Goal: Task Accomplishment & Management: Complete application form

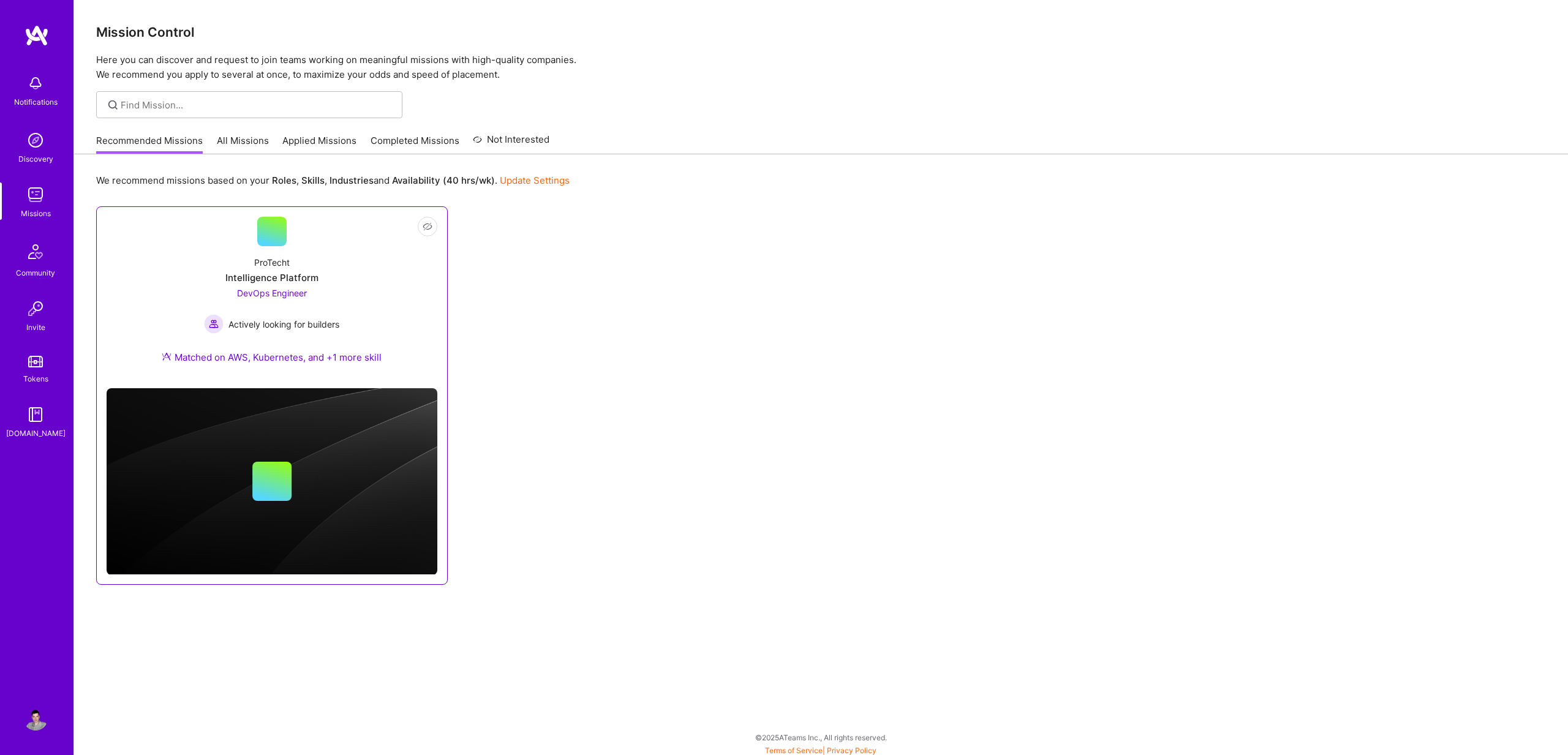
click at [303, 281] on div "Intelligence Platform" at bounding box center [272, 277] width 93 height 13
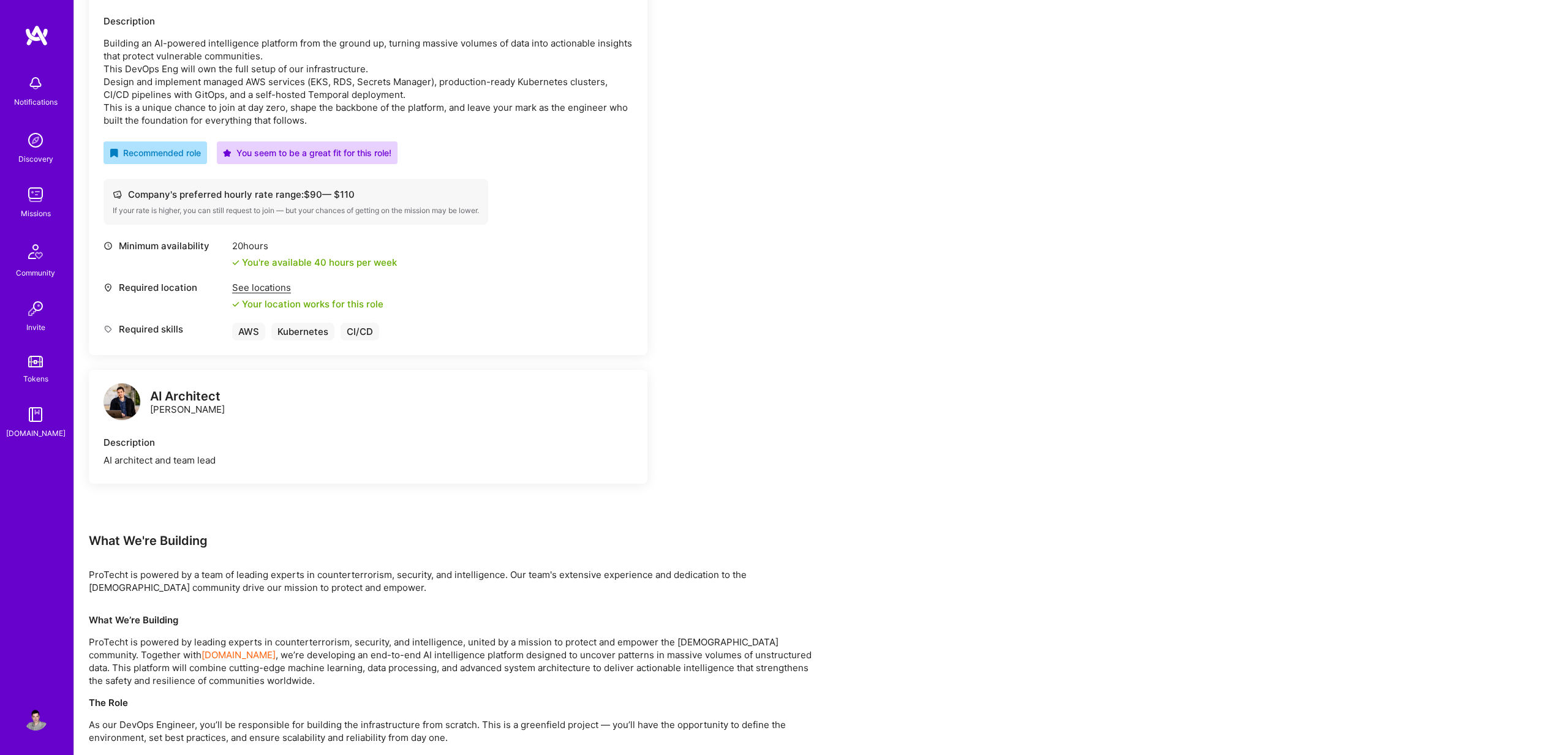
scroll to position [152, 0]
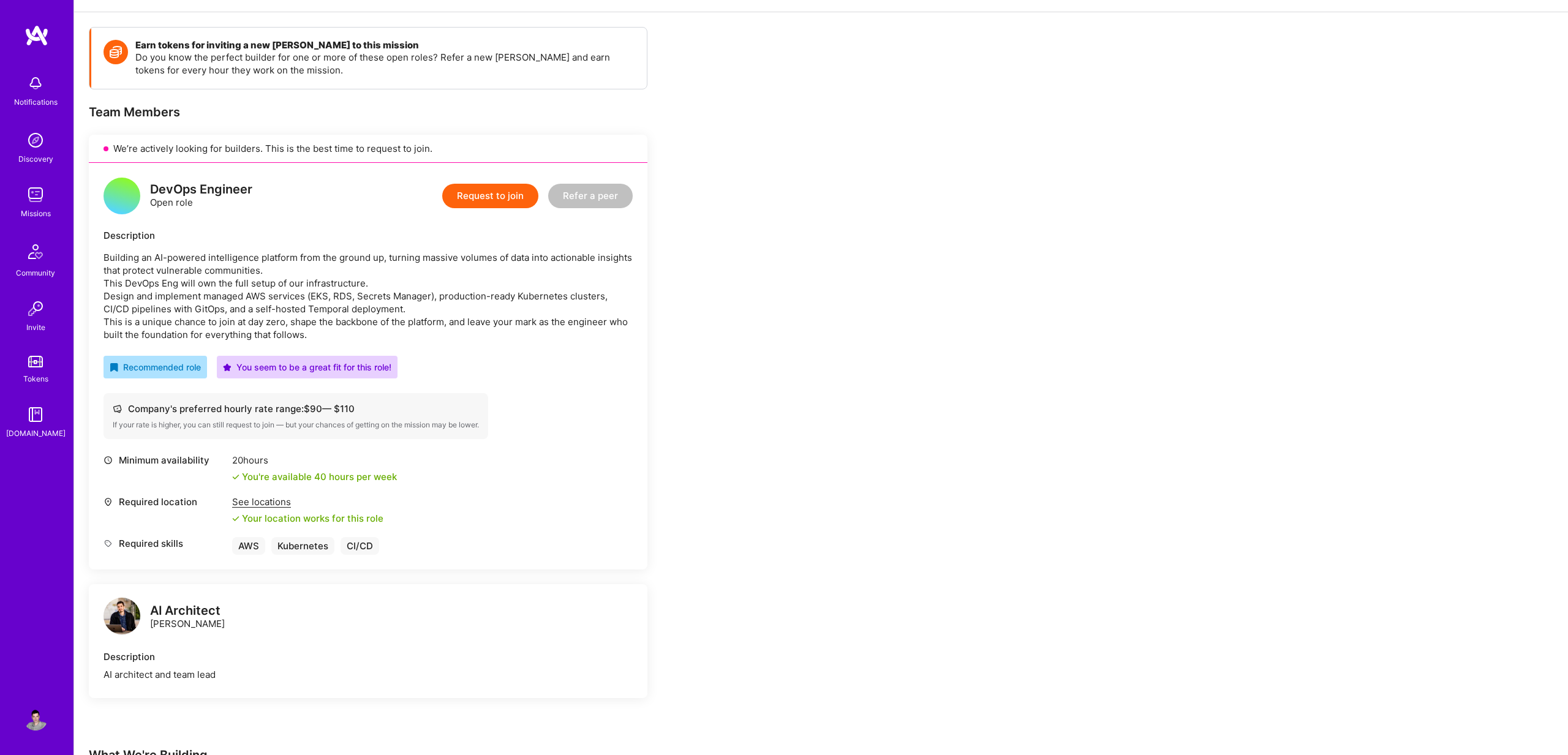
click at [499, 193] on button "Request to join" at bounding box center [490, 196] width 96 height 25
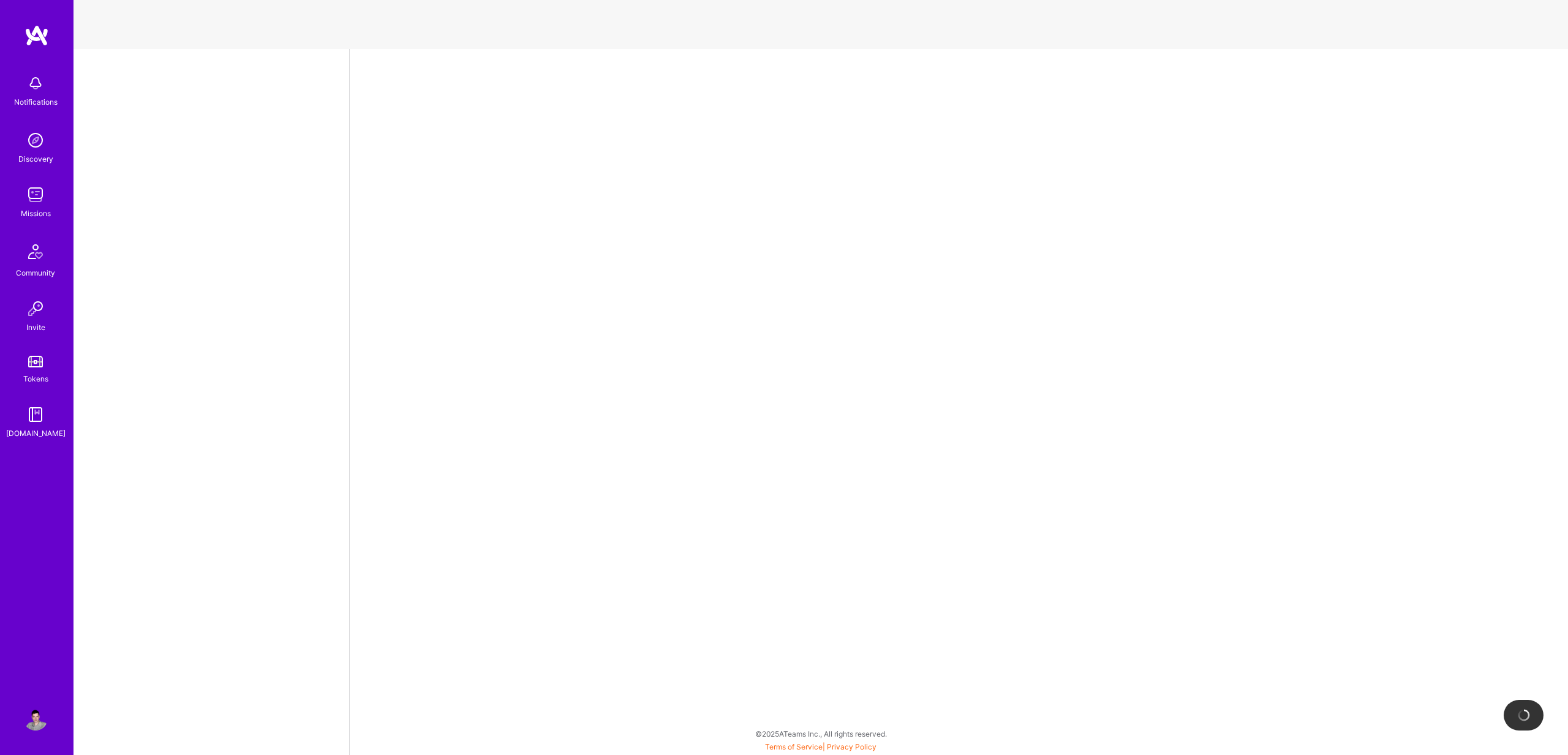
select select "US"
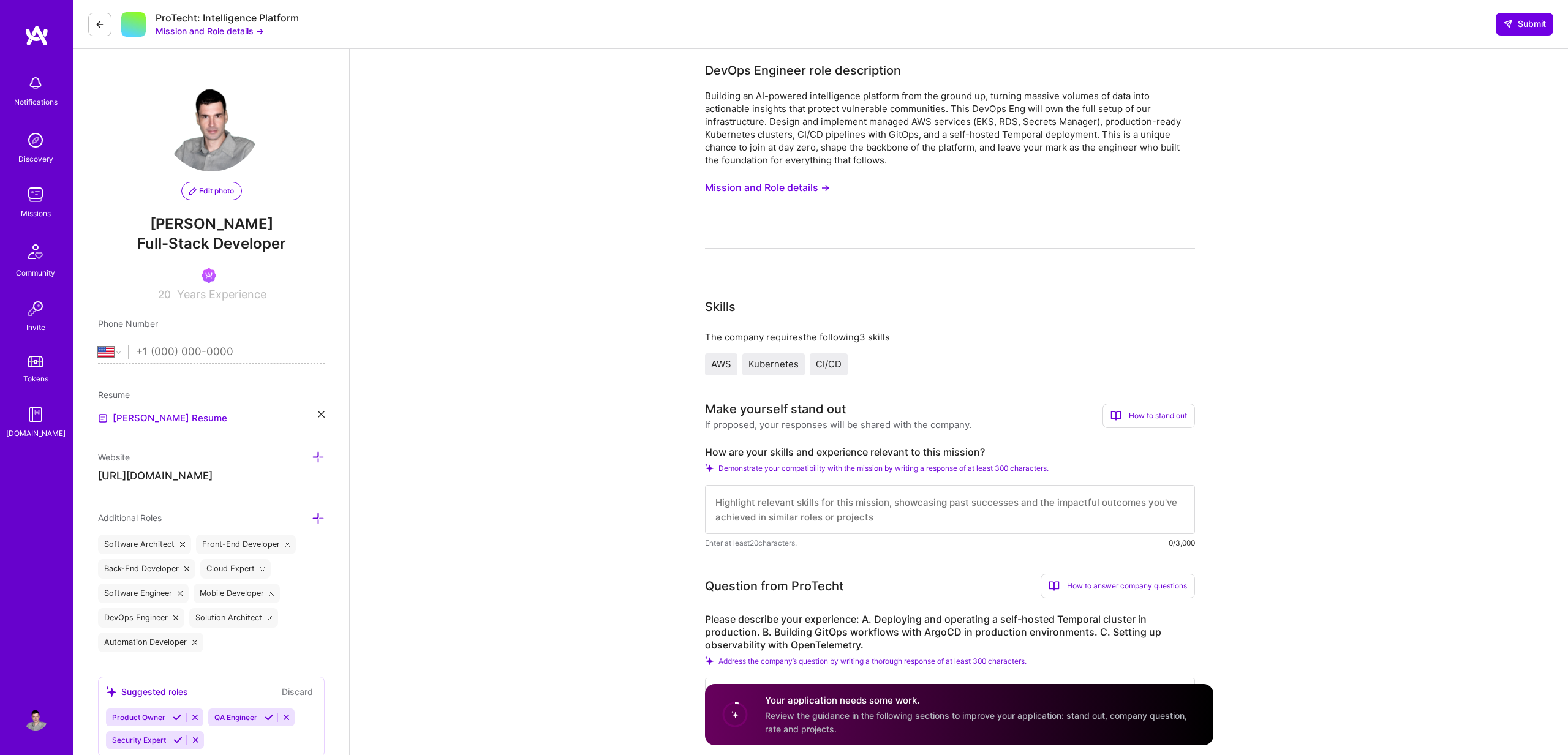
click at [41, 28] on img at bounding box center [37, 35] width 25 height 22
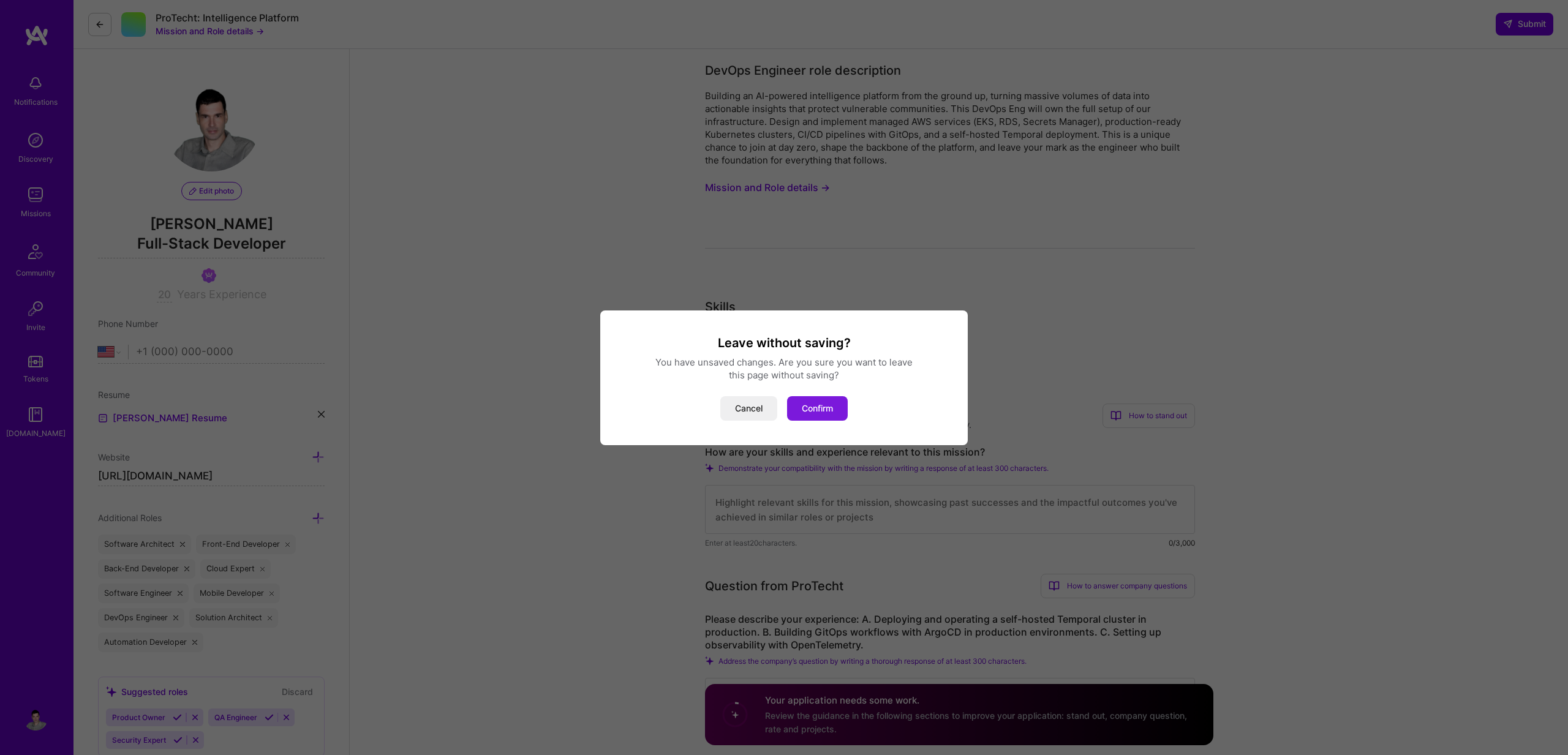
click at [808, 414] on button "Confirm" at bounding box center [817, 408] width 61 height 25
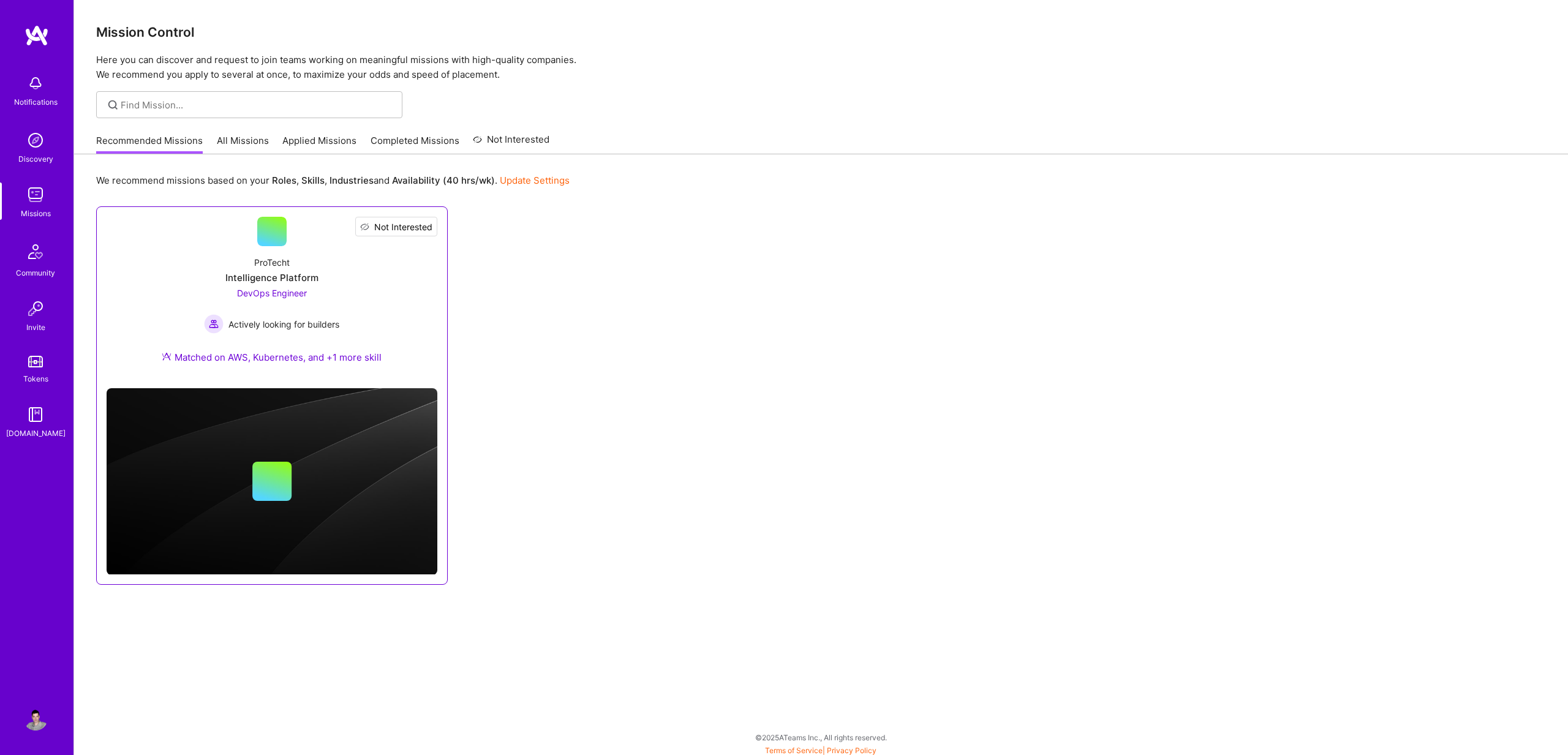
click at [431, 225] on span "Not Interested" at bounding box center [403, 227] width 58 height 13
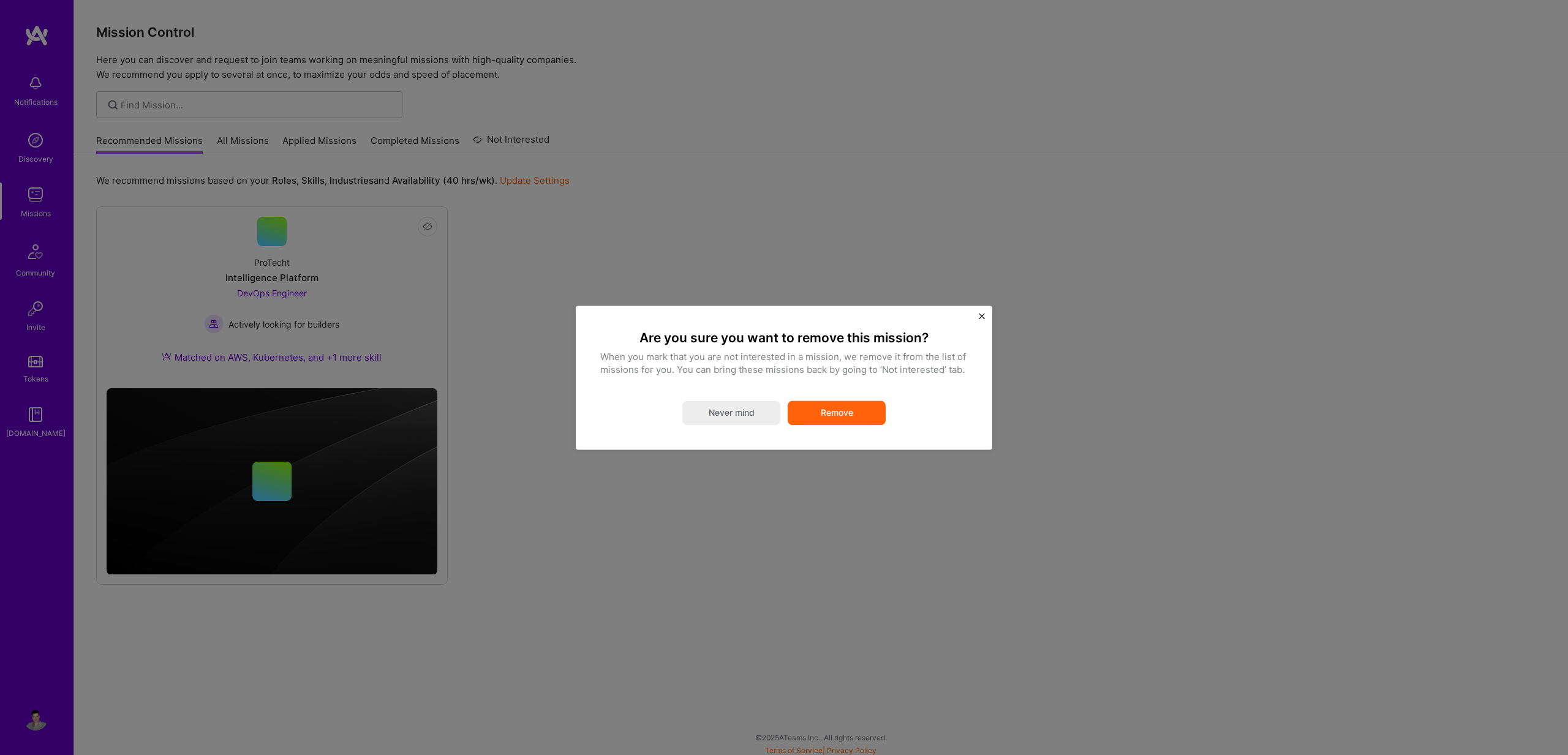
click at [829, 414] on button "Remove" at bounding box center [836, 413] width 98 height 25
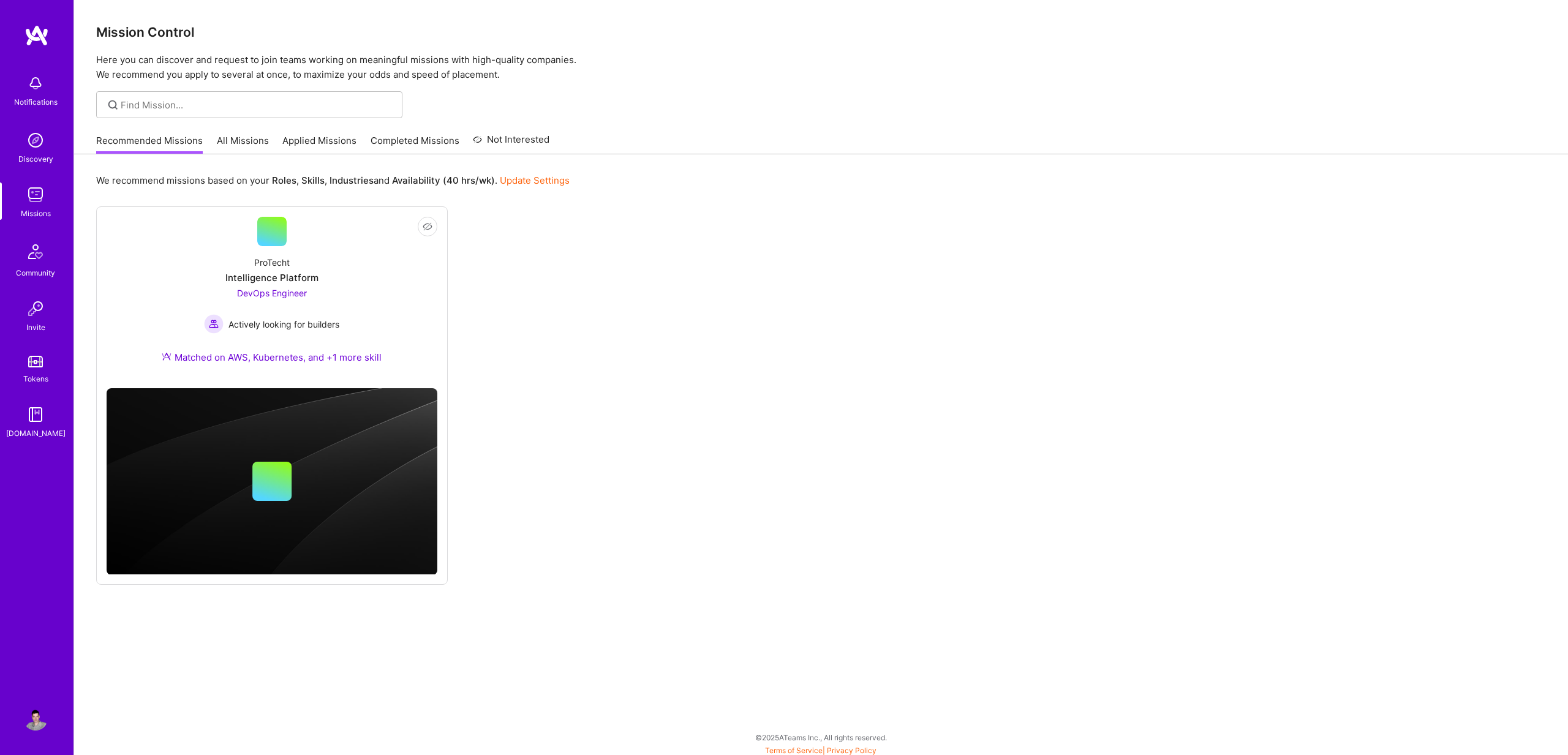
click at [325, 141] on link "Applied Missions" at bounding box center [319, 144] width 74 height 20
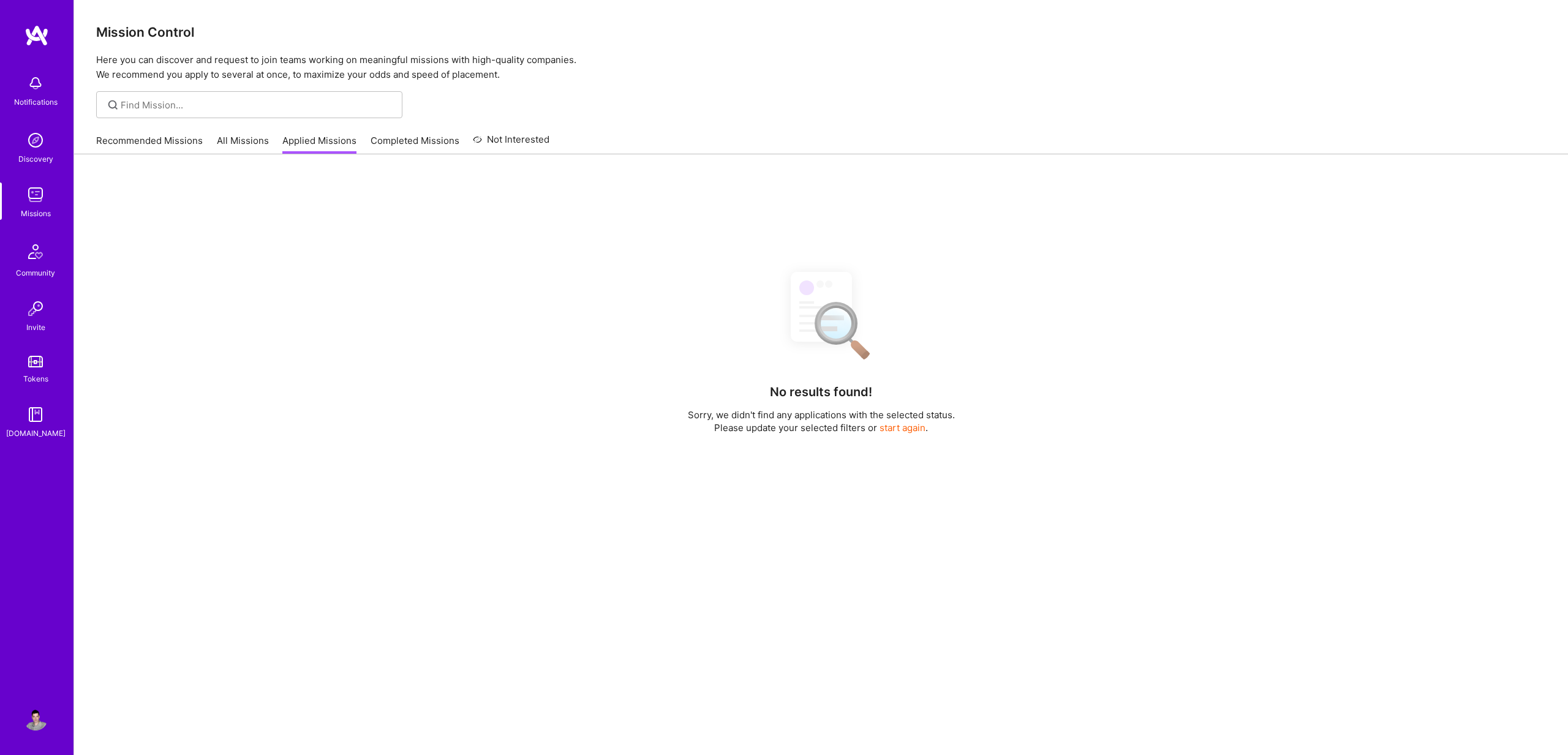
click at [155, 143] on link "Recommended Missions" at bounding box center [149, 144] width 107 height 20
